Goal: Information Seeking & Learning: Learn about a topic

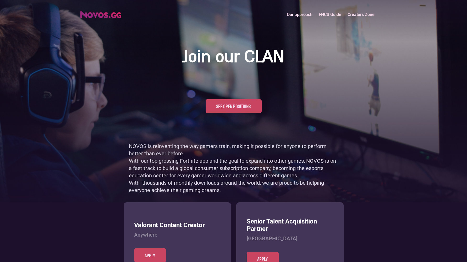
scroll to position [255, 0]
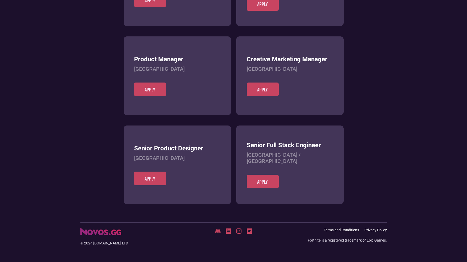
scroll to position [202, 0]
